Goal: Navigation & Orientation: Find specific page/section

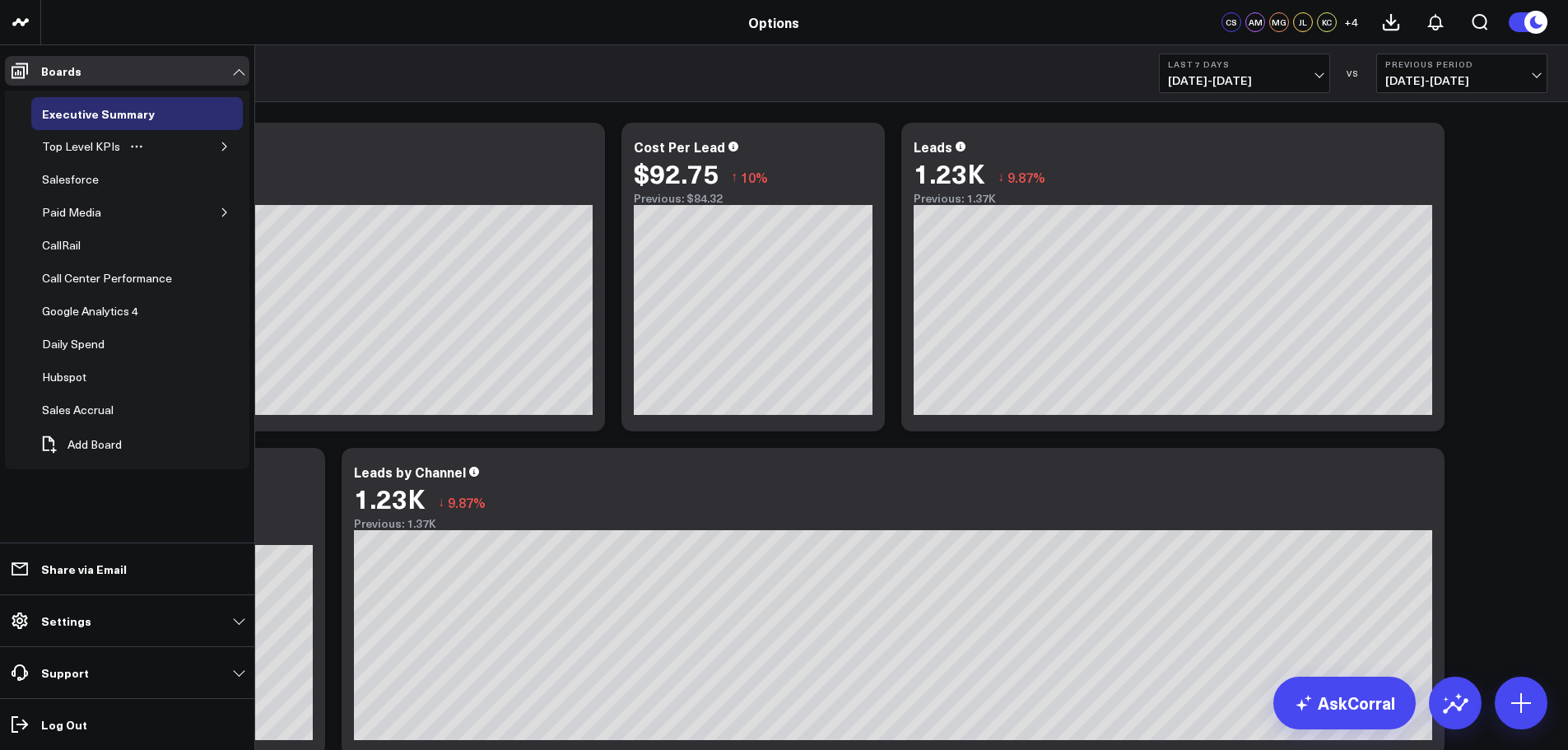
click at [226, 142] on icon "button" at bounding box center [225, 146] width 10 height 10
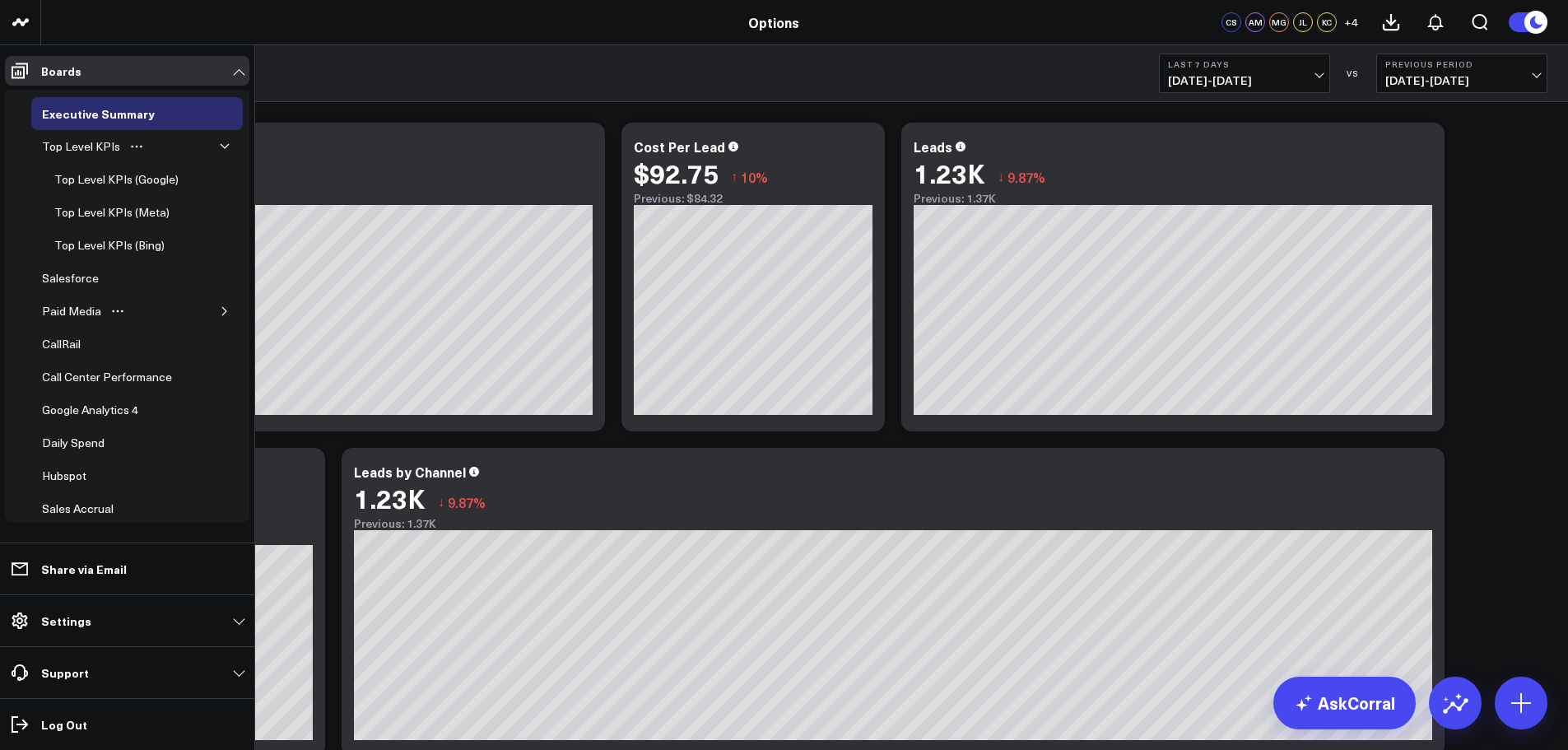
click at [216, 305] on button "button" at bounding box center [225, 311] width 17 height 17
click at [29, 67] on icon at bounding box center [20, 71] width 20 height 20
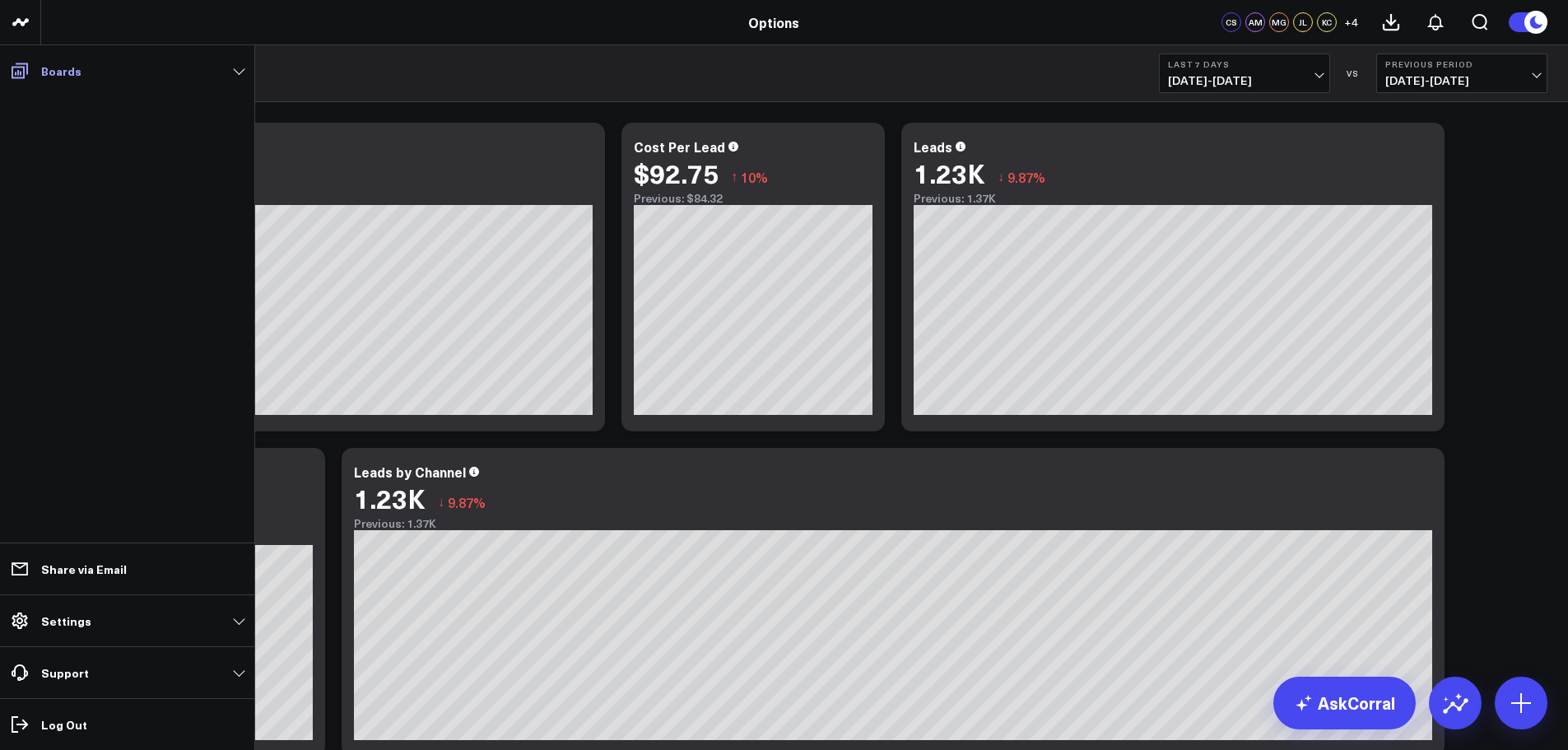
click at [29, 67] on icon at bounding box center [20, 71] width 20 height 20
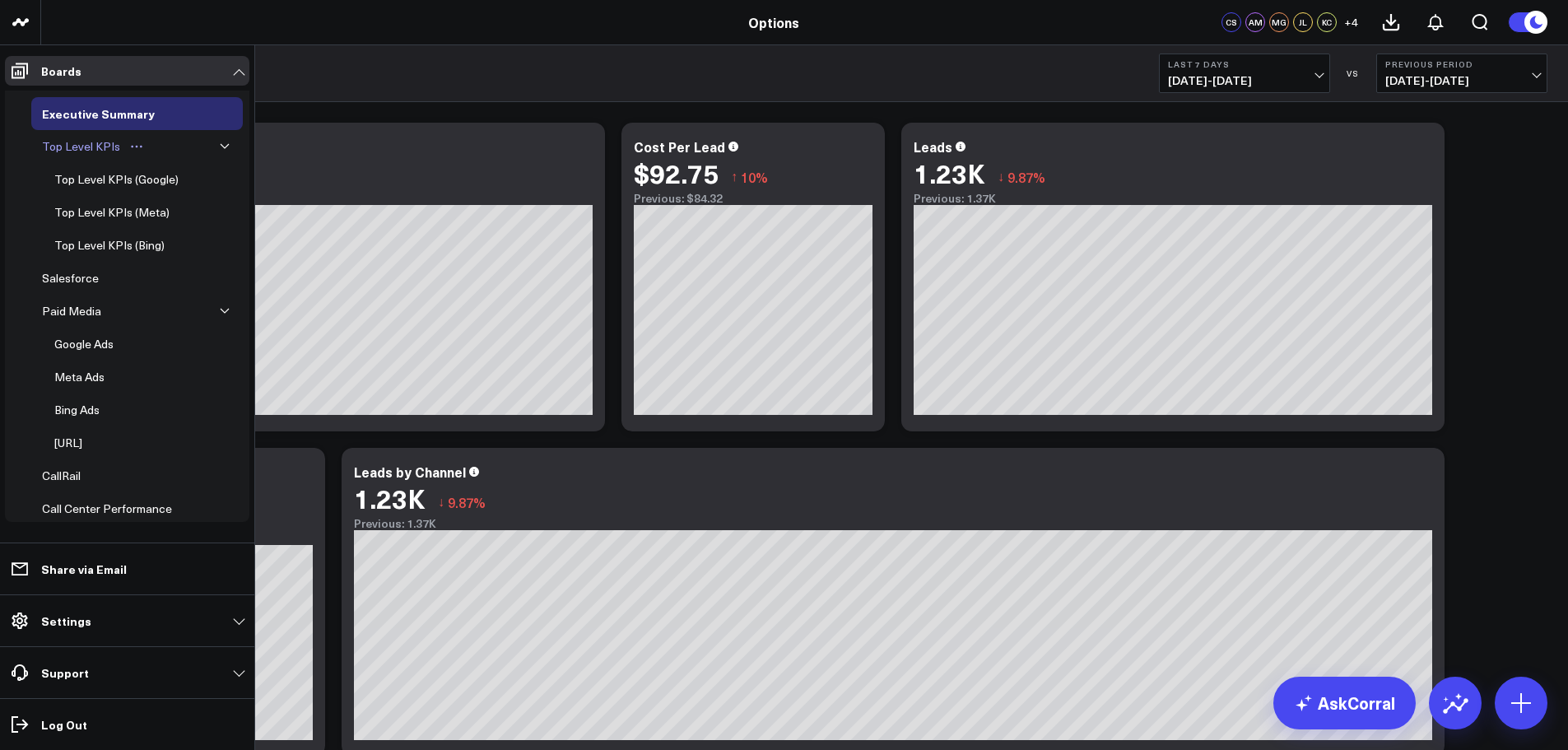
click at [95, 143] on div "Top Level KPIs" at bounding box center [82, 146] width 87 height 20
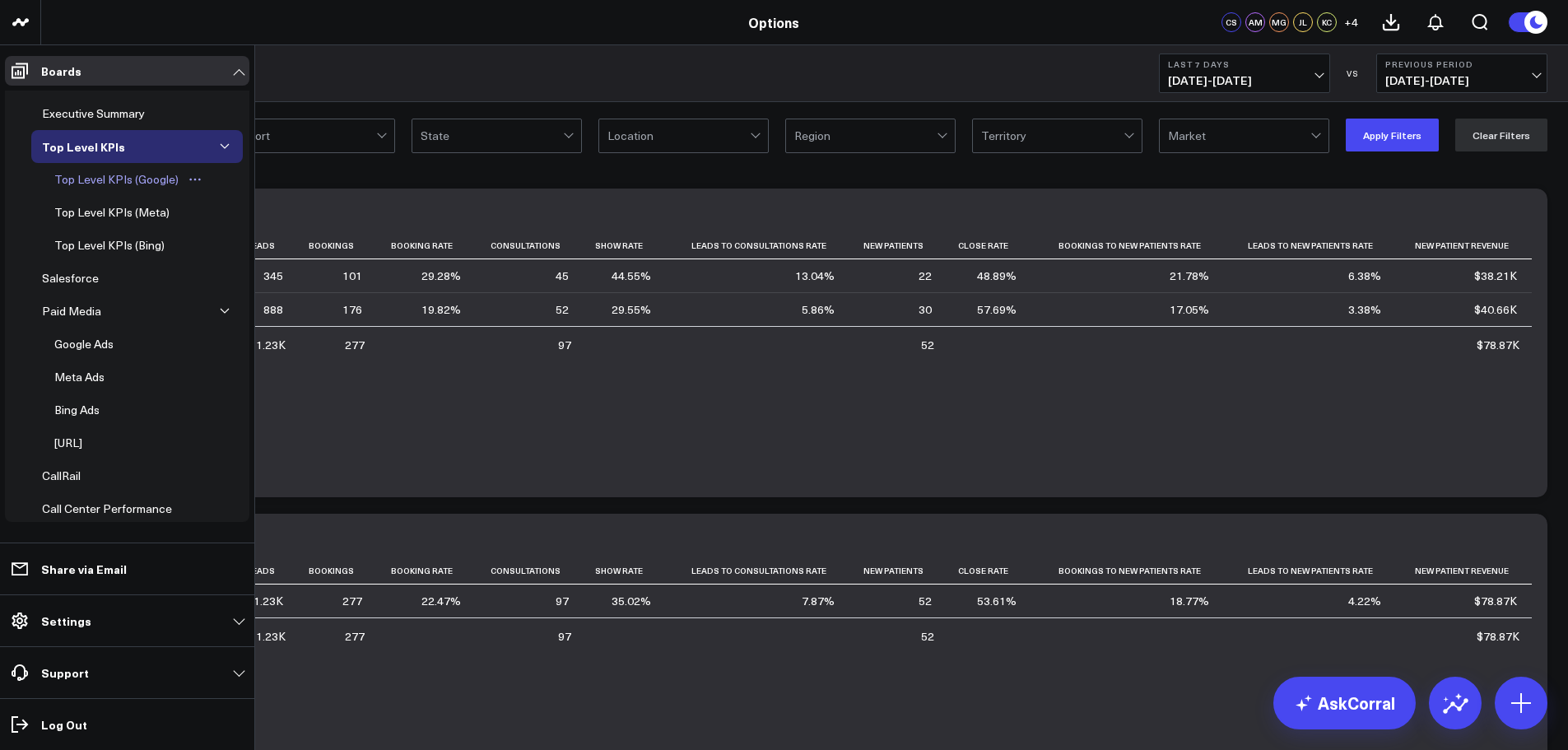
click at [102, 176] on div "Top Level KPIs (Google)" at bounding box center [116, 180] width 132 height 20
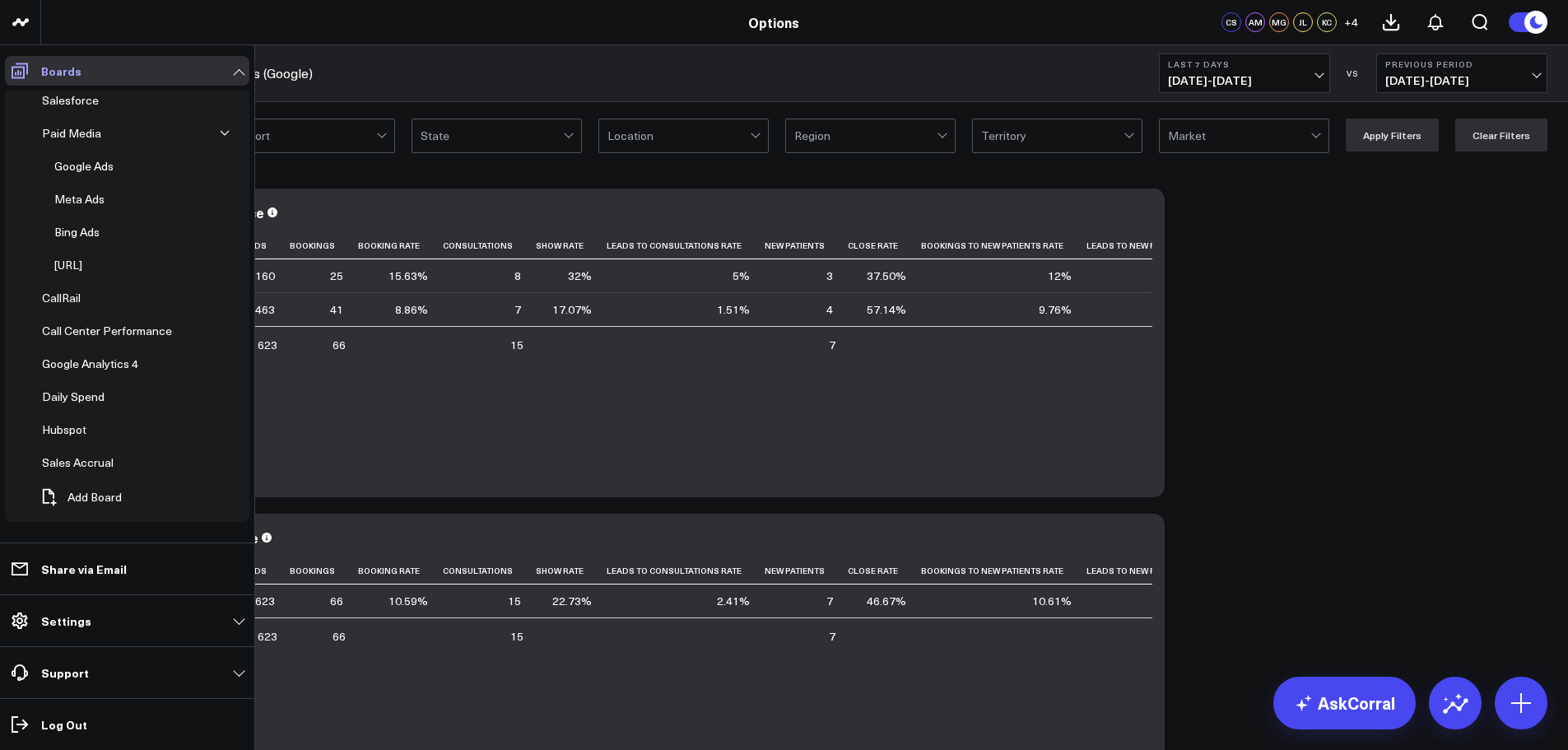
scroll to position [143, 0]
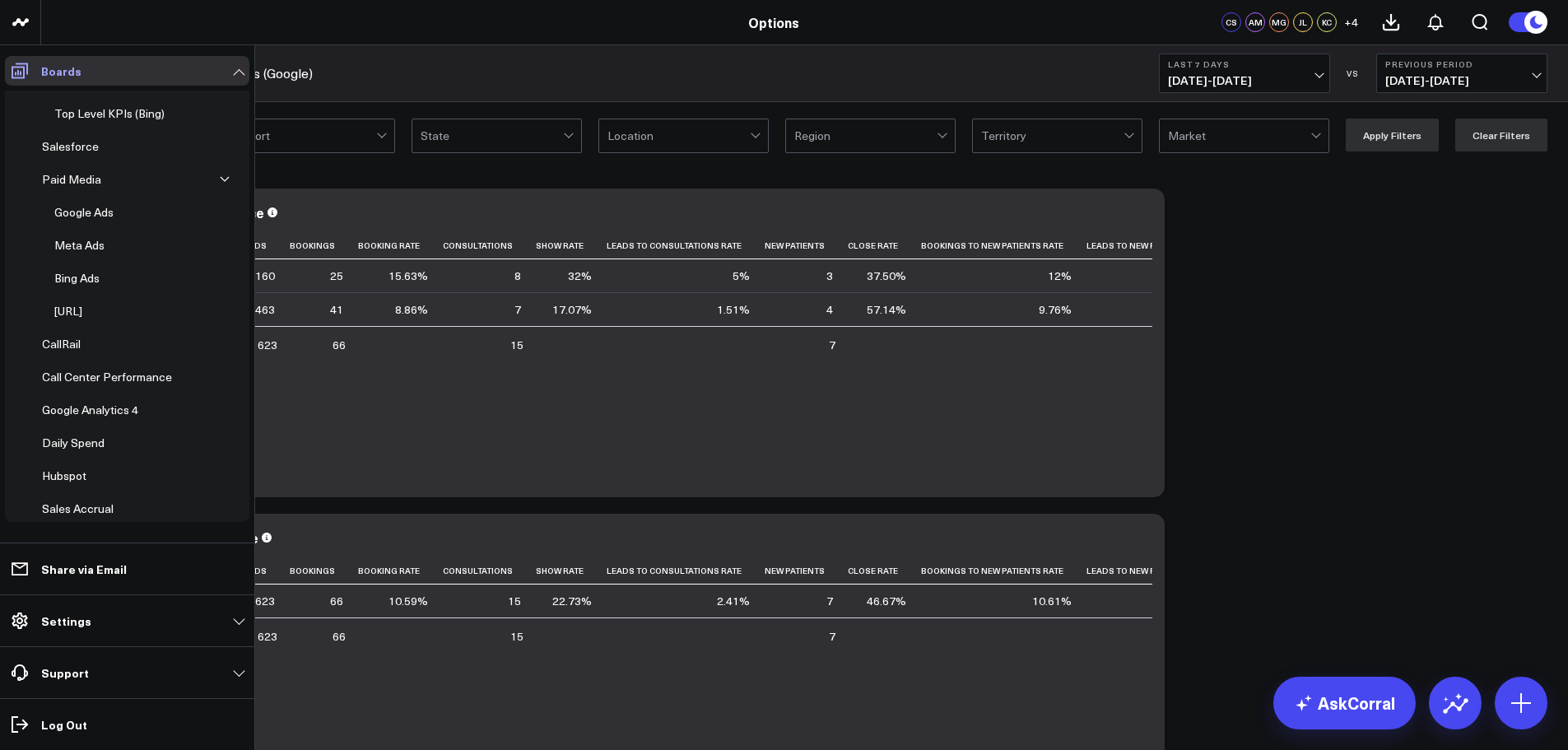
click at [59, 76] on p "Boards" at bounding box center [61, 71] width 40 height 13
